Goal: Entertainment & Leisure: Consume media (video, audio)

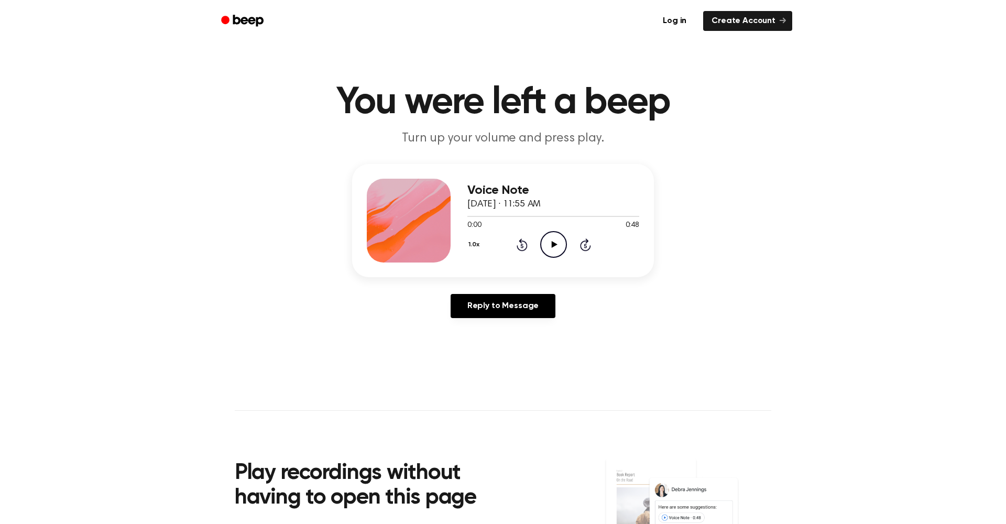
click at [556, 239] on icon "Play Audio" at bounding box center [553, 244] width 27 height 27
click at [525, 244] on icon "Rewind 5 seconds" at bounding box center [522, 245] width 12 height 14
click at [551, 243] on icon at bounding box center [553, 244] width 5 height 7
click at [562, 252] on icon "Play Audio" at bounding box center [553, 244] width 27 height 27
click at [549, 236] on icon "Pause Audio" at bounding box center [553, 244] width 27 height 27
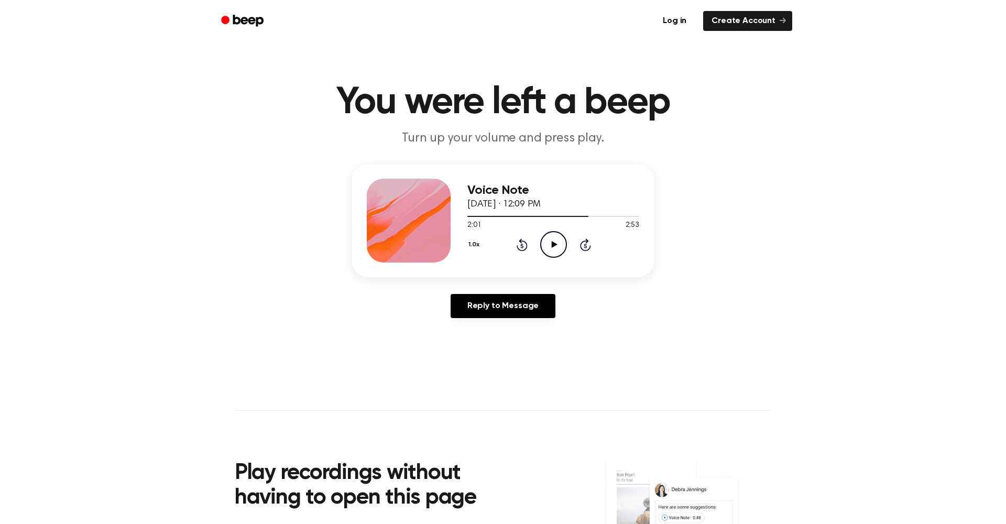
click at [547, 241] on icon "Play Audio" at bounding box center [553, 244] width 27 height 27
click at [552, 239] on icon "Play Audio" at bounding box center [553, 244] width 27 height 27
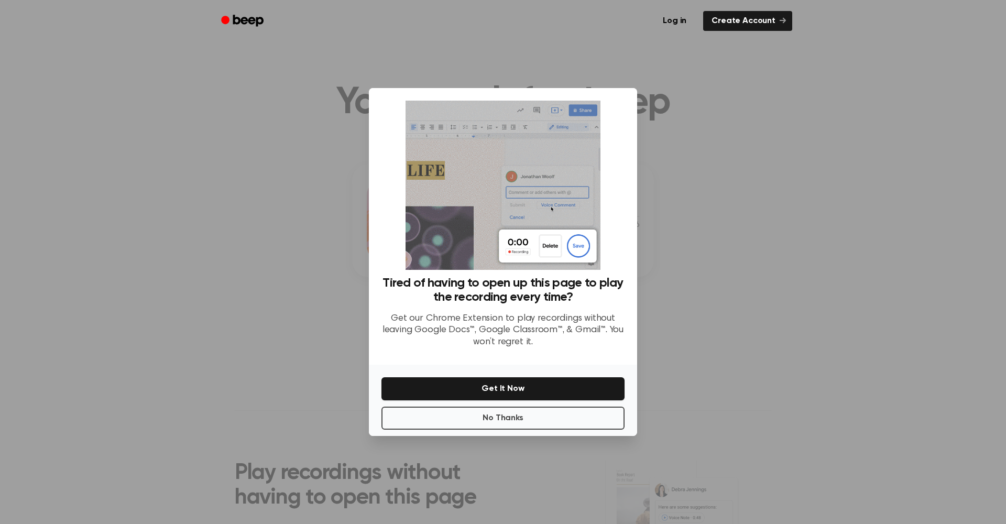
click at [523, 406] on div "No Thanks Get It Now" at bounding box center [503, 400] width 268 height 71
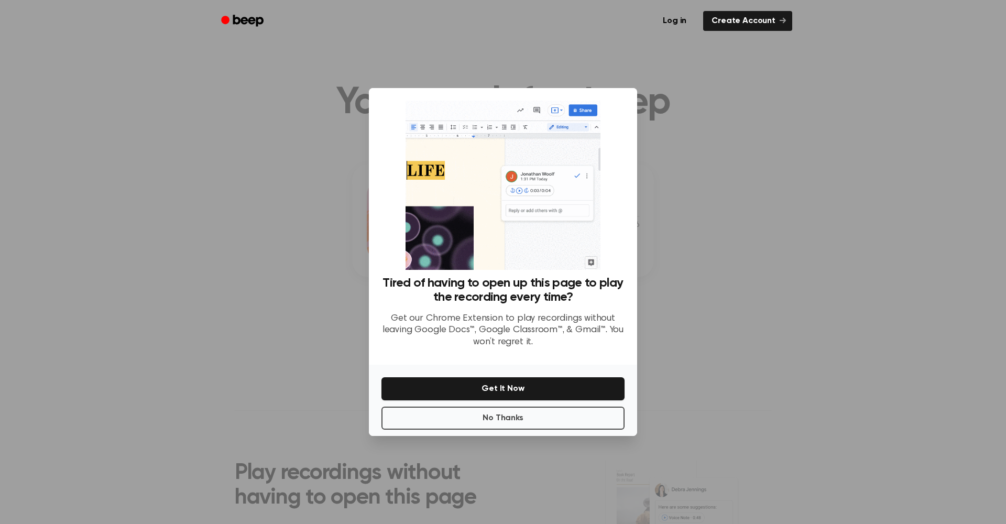
click at [520, 414] on button "No Thanks" at bounding box center [502, 418] width 243 height 23
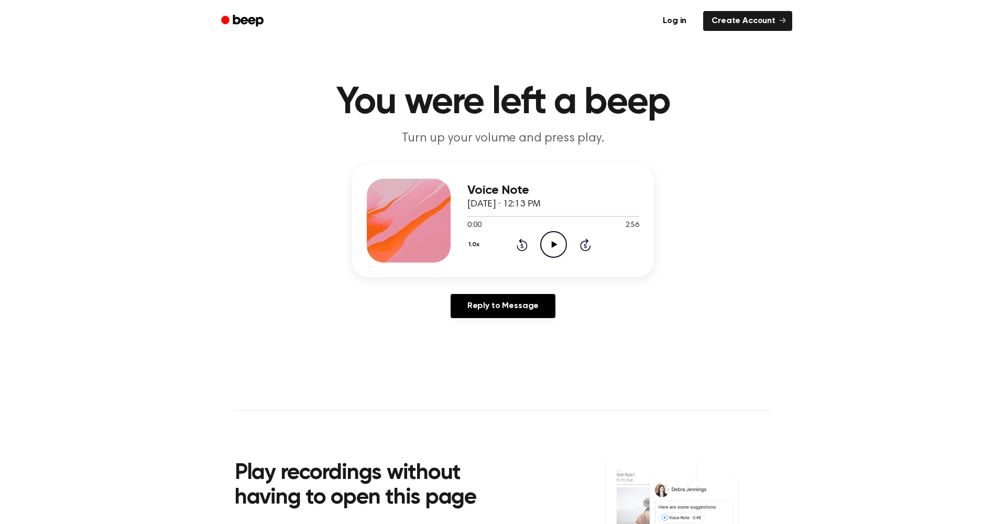
click at [554, 254] on icon "Play Audio" at bounding box center [553, 244] width 27 height 27
click at [521, 246] on icon at bounding box center [521, 246] width 3 height 4
click at [558, 246] on icon "Pause Audio" at bounding box center [553, 244] width 27 height 27
click at [522, 248] on icon at bounding box center [521, 246] width 3 height 4
click at [541, 246] on circle at bounding box center [554, 245] width 26 height 26
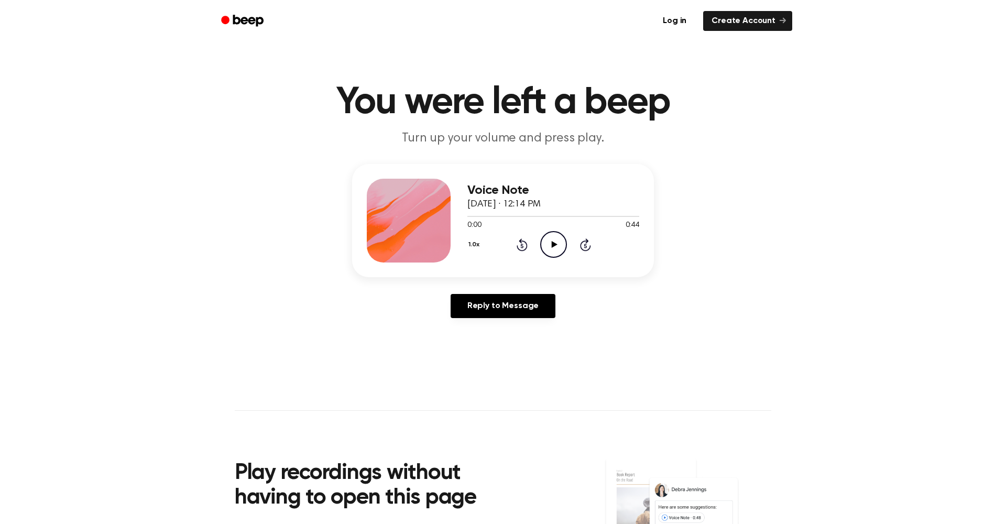
click at [551, 242] on icon "Play Audio" at bounding box center [553, 244] width 27 height 27
click at [522, 246] on icon at bounding box center [521, 246] width 3 height 4
click at [550, 244] on icon "Play Audio" at bounding box center [553, 244] width 27 height 27
click at [520, 244] on icon "Rewind 5 seconds" at bounding box center [522, 245] width 12 height 14
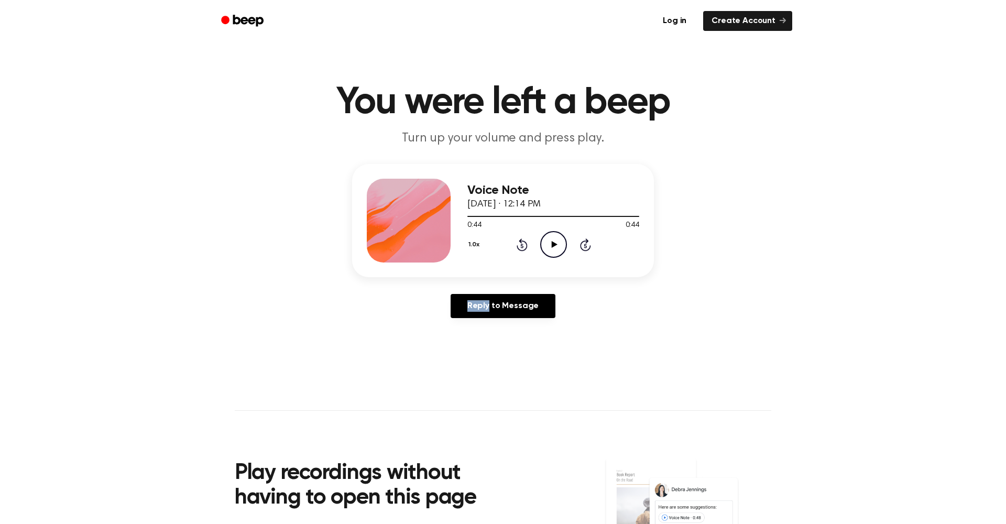
click at [521, 246] on icon at bounding box center [521, 246] width 3 height 4
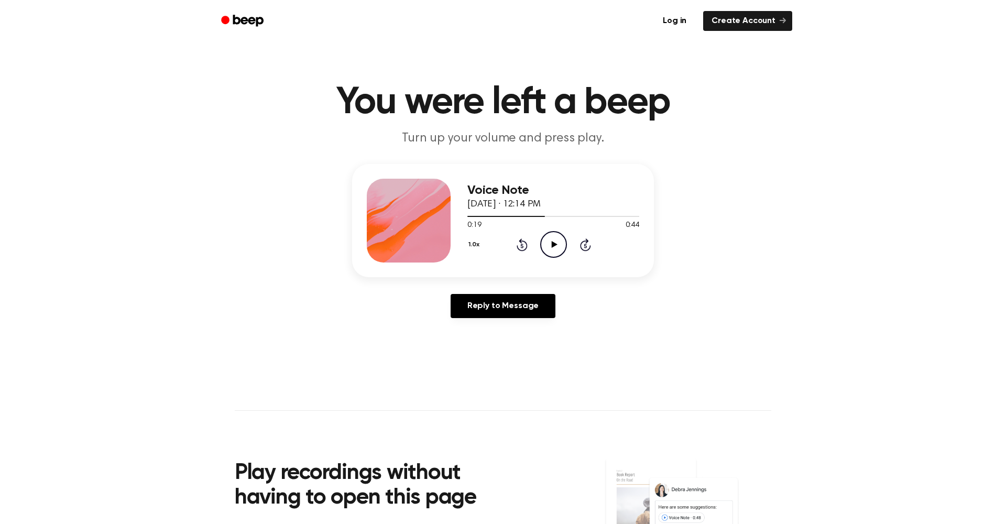
click at [548, 247] on icon "Play Audio" at bounding box center [553, 244] width 27 height 27
